Goal: Information Seeking & Learning: Learn about a topic

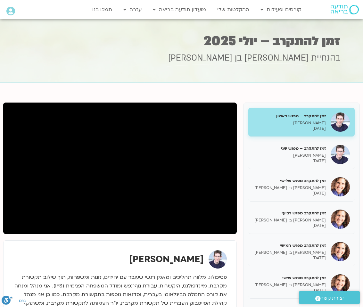
click at [106, 65] on div "בהנחיית [PERSON_NAME] בן [PERSON_NAME]" at bounding box center [182, 67] width 318 height 30
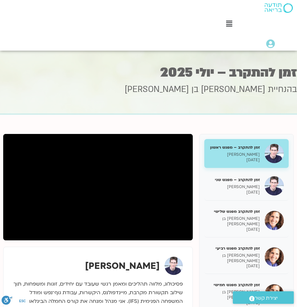
click at [179, 27] on div "Main Menu" at bounding box center [229, 24] width 129 height 11
click at [109, 28] on div "Main Menu קורסים ופעילות לוח שידורים התכניות שלי קורסים ההקלטות שלי מועדון תודע…" at bounding box center [148, 25] width 297 height 51
click at [228, 25] on icon at bounding box center [229, 23] width 7 height 7
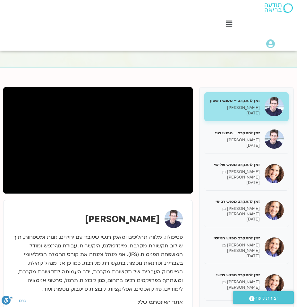
scroll to position [48, 0]
